Goal: Find contact information: Find contact information

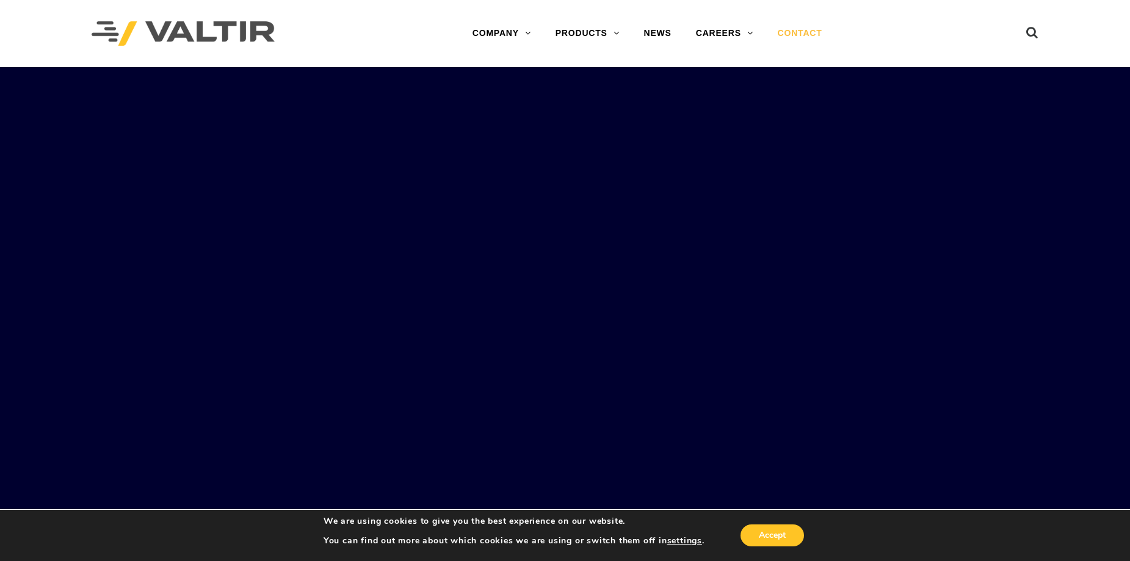
click at [782, 28] on link "CONTACT" at bounding box center [799, 33] width 69 height 24
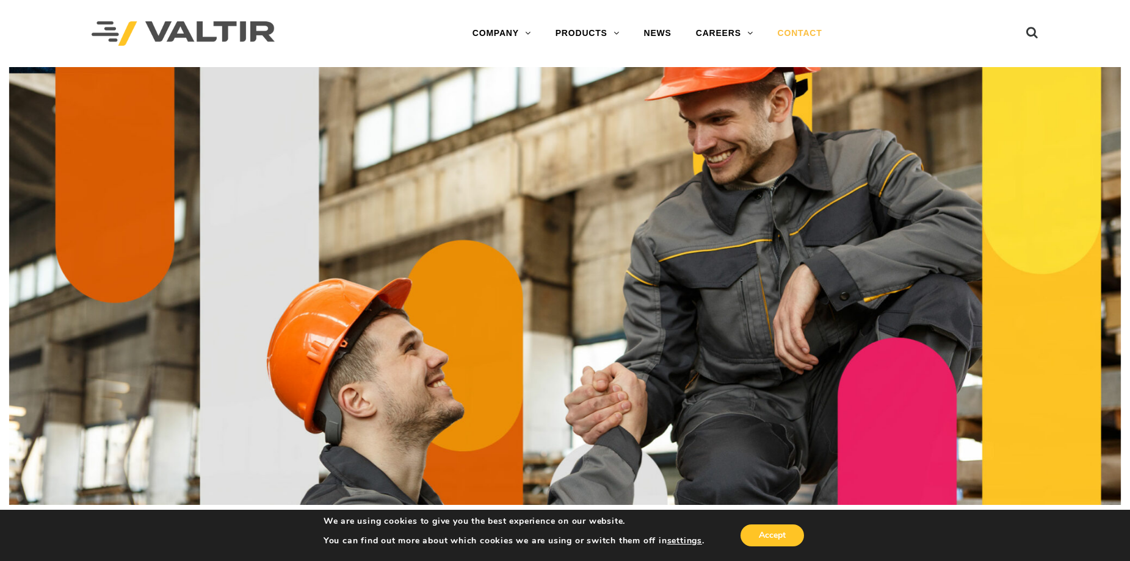
click at [819, 33] on link "CONTACT" at bounding box center [799, 33] width 69 height 24
